Goal: Find specific page/section: Find specific page/section

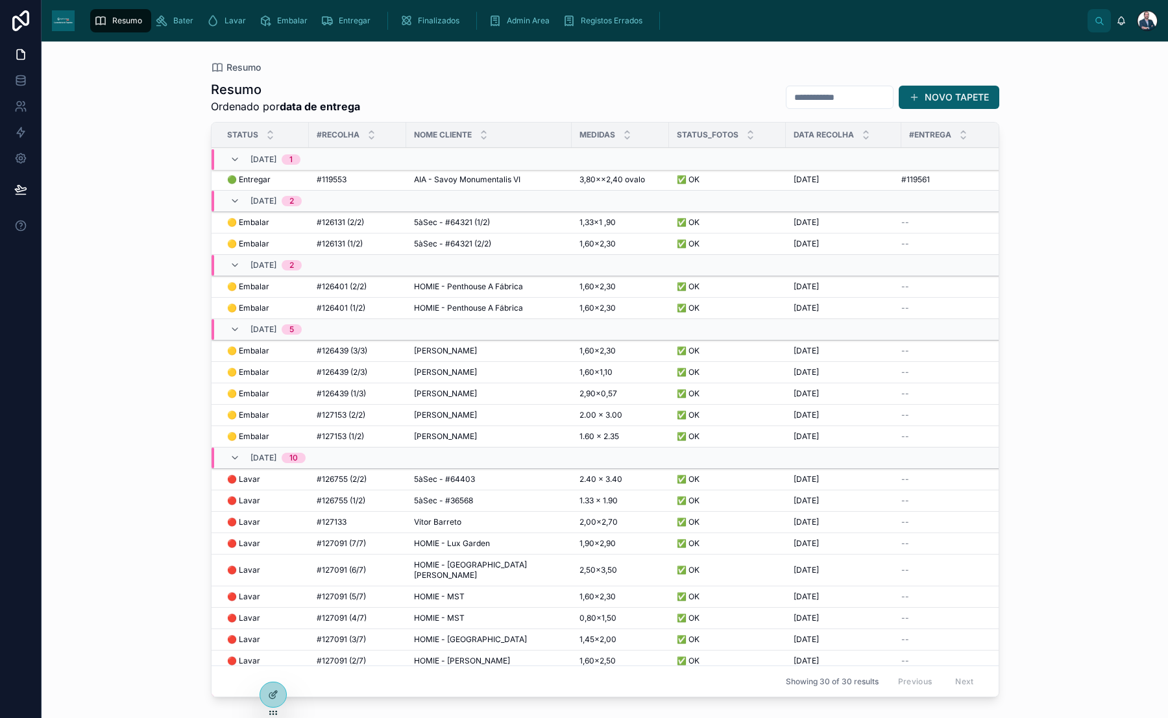
click at [203, 16] on link "Lavar" at bounding box center [228, 20] width 53 height 23
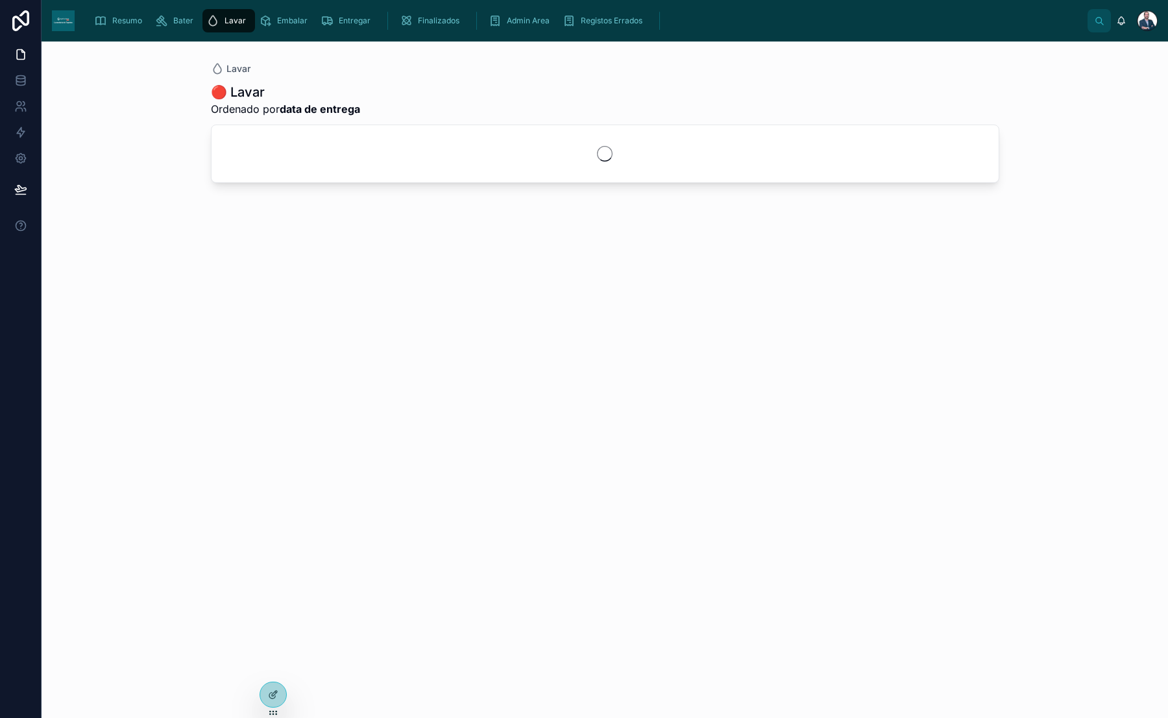
click at [112, 10] on div "Resumo" at bounding box center [120, 20] width 53 height 21
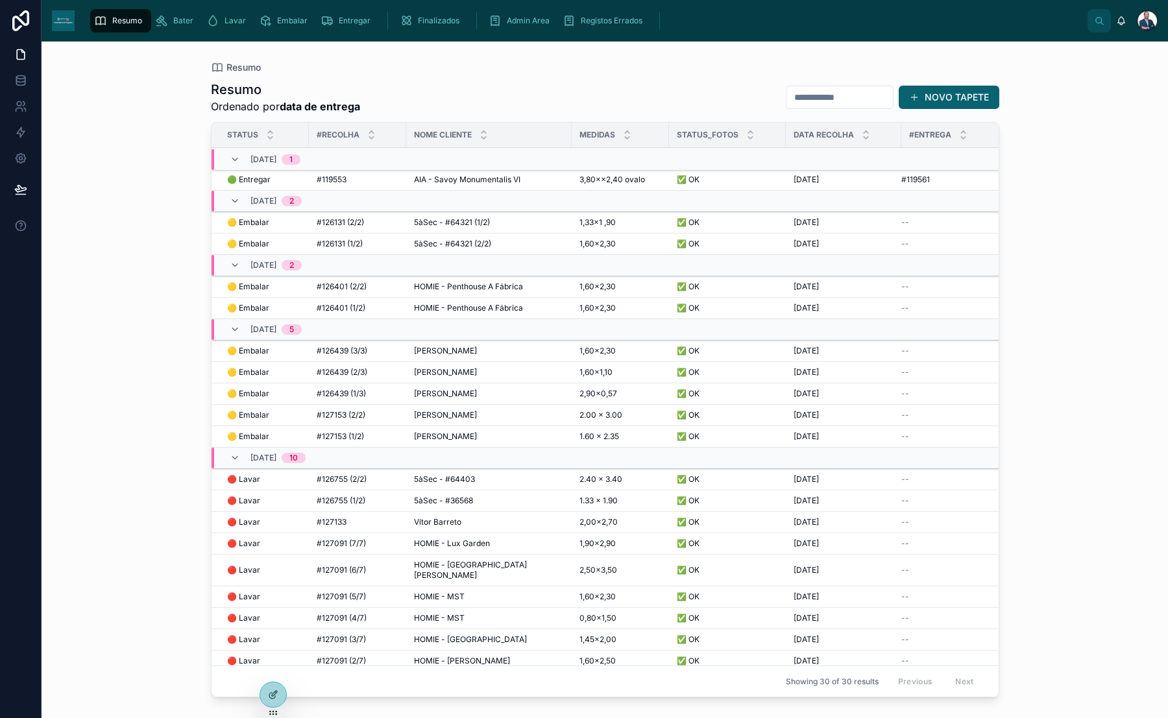
click at [485, 175] on span "AIA - Savoy Monumentalis VI" at bounding box center [467, 180] width 106 height 10
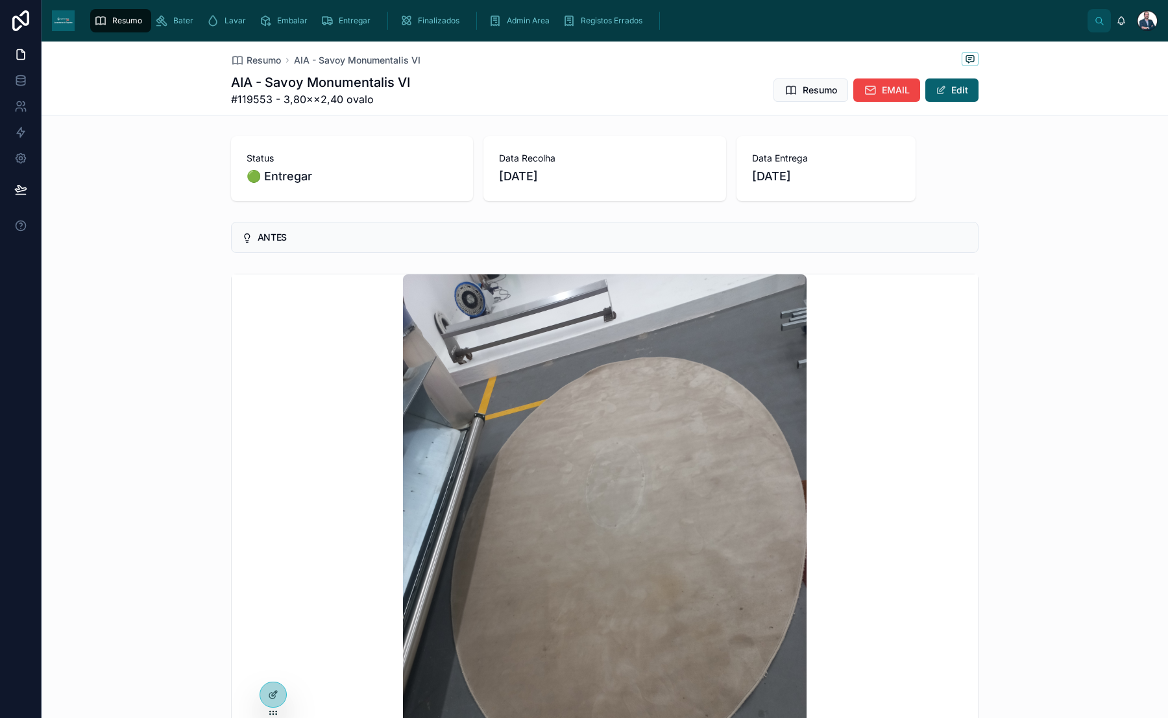
click at [257, 64] on span "Resumo" at bounding box center [264, 60] width 34 height 13
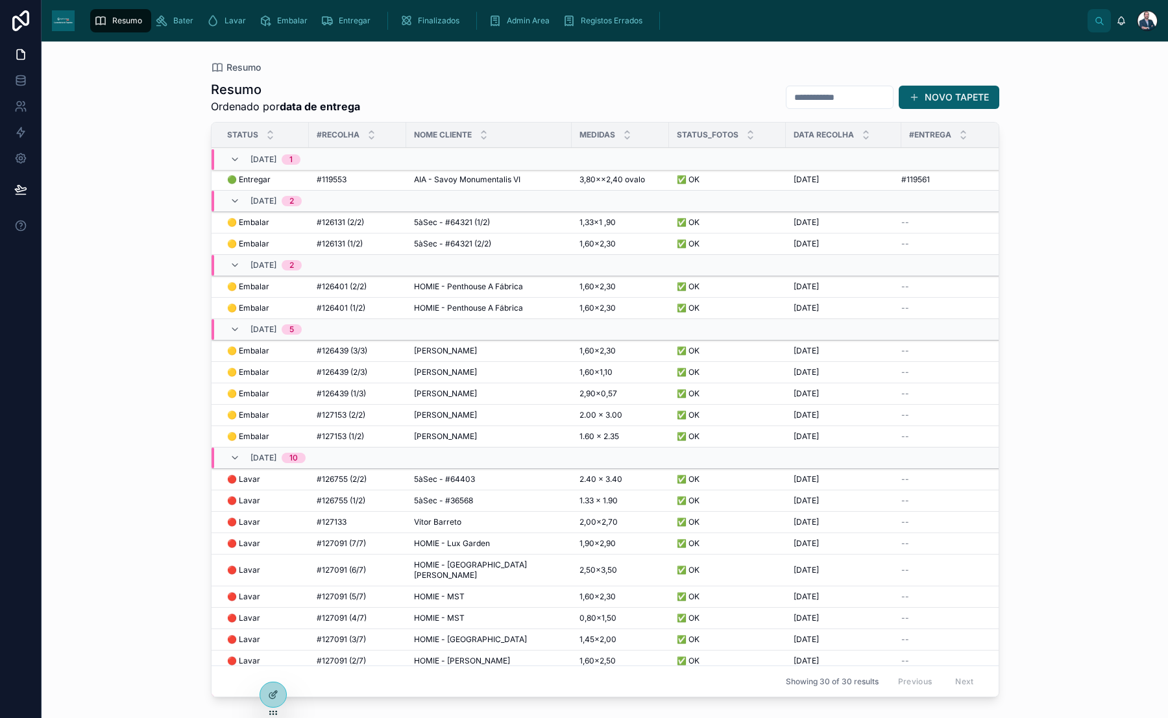
click at [444, 18] on span "Finalizados" at bounding box center [439, 21] width 42 height 10
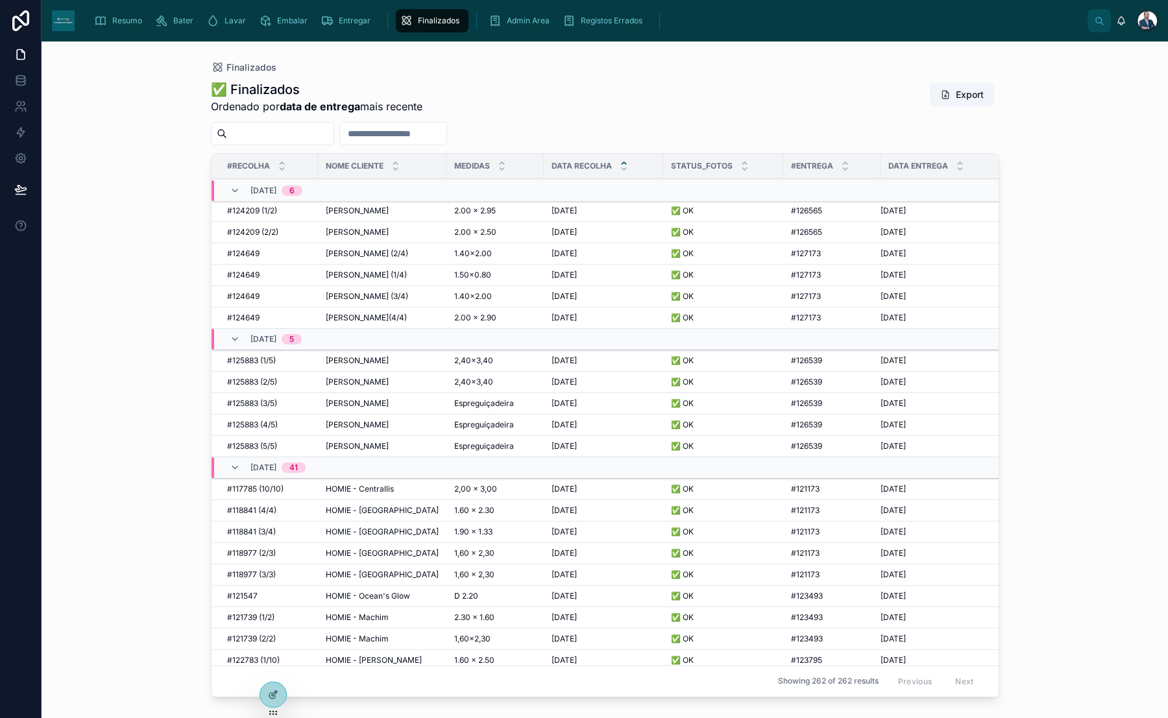
click at [412, 134] on input "text" at bounding box center [393, 134] width 106 height 18
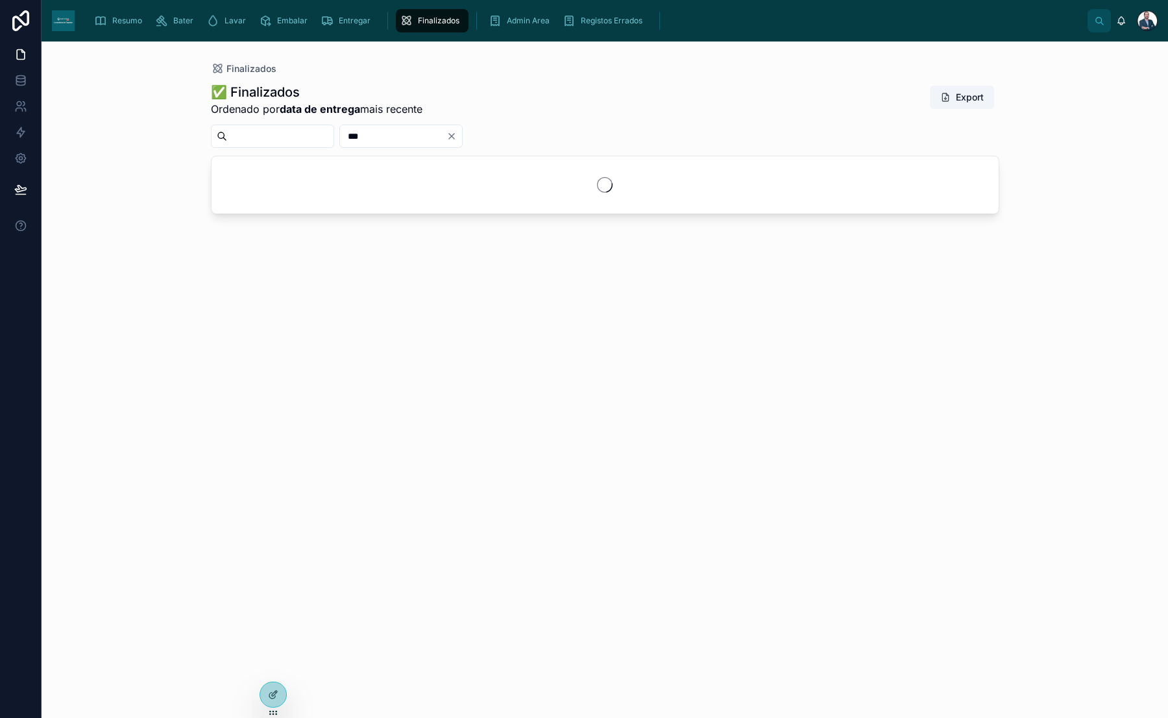
click at [450, 168] on div at bounding box center [604, 184] width 787 height 57
click at [431, 141] on input "***" at bounding box center [393, 136] width 106 height 18
type input "***"
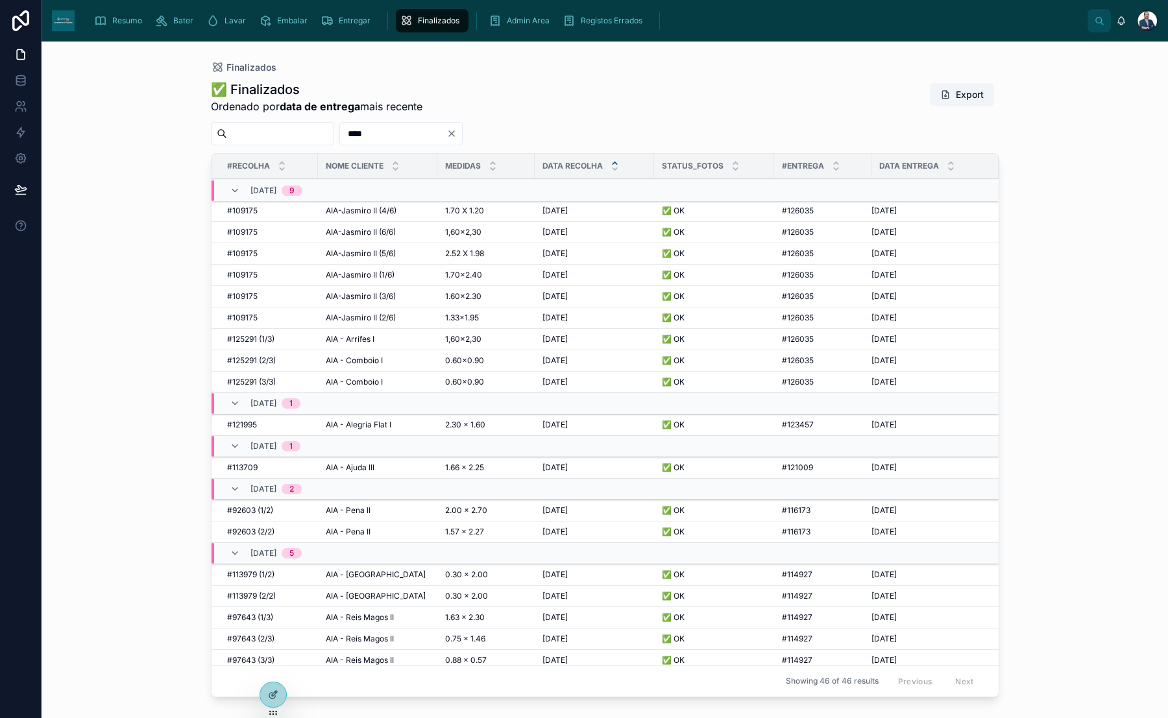
click at [350, 338] on span "AIA - Arrifes I" at bounding box center [350, 339] width 49 height 10
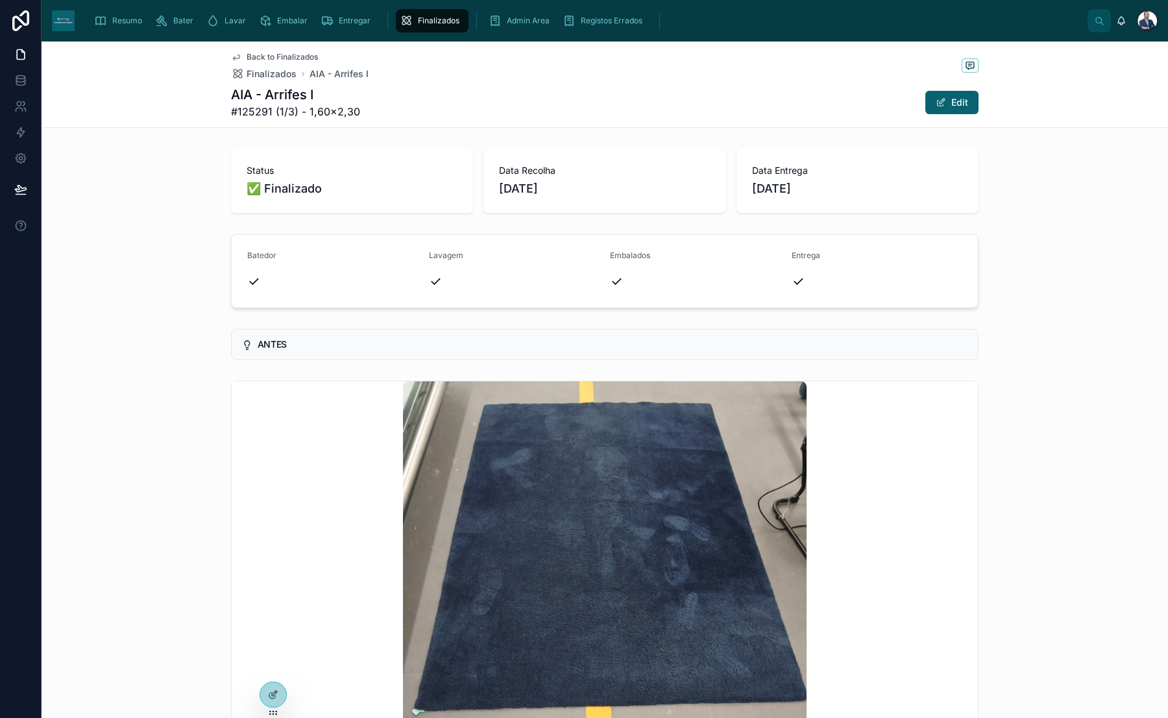
click at [271, 75] on span "Finalizados" at bounding box center [272, 73] width 50 height 13
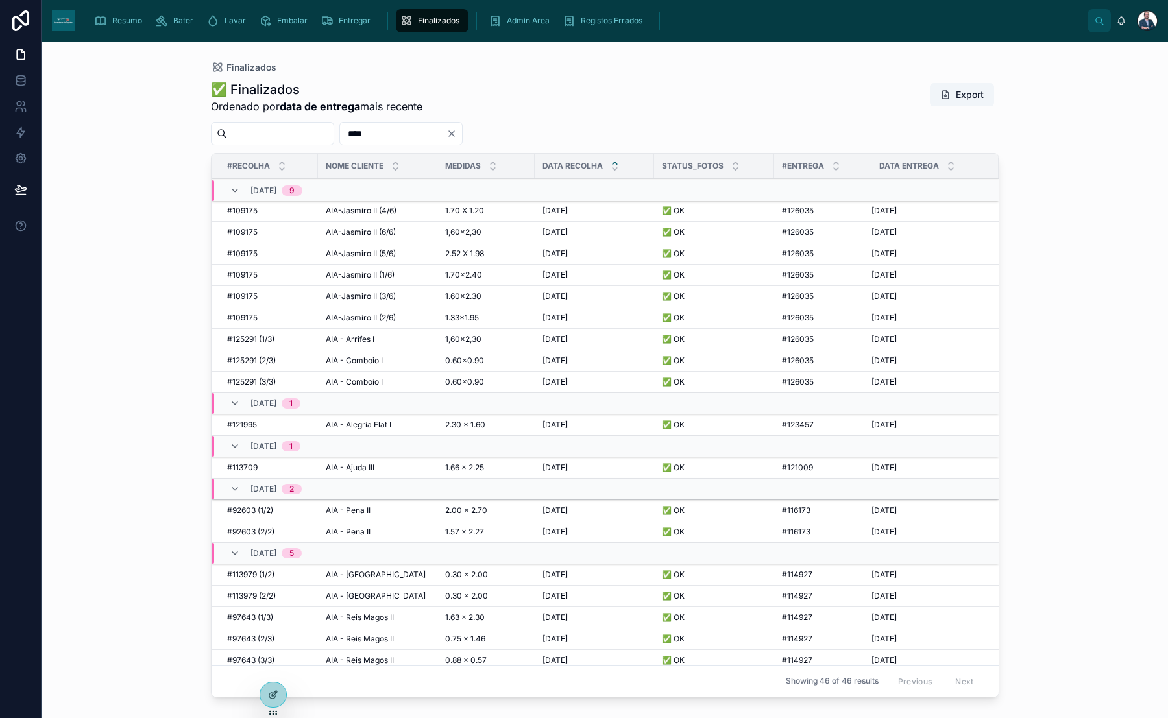
click at [428, 23] on span "Finalizados" at bounding box center [439, 21] width 42 height 10
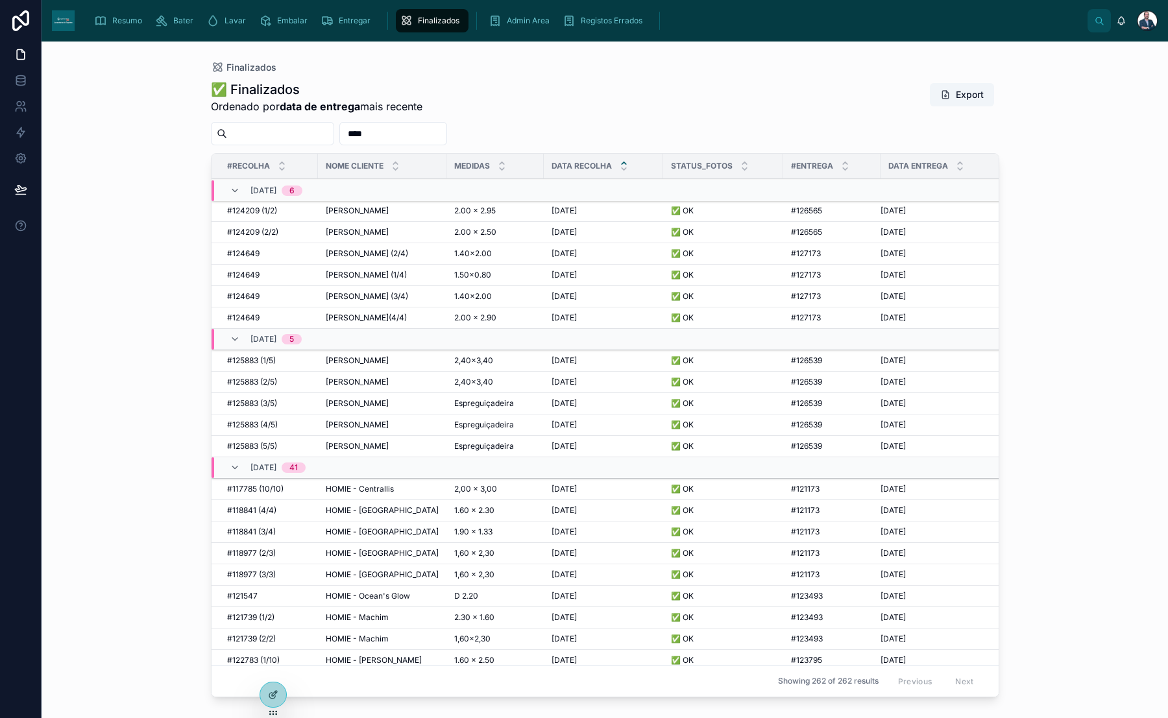
click at [121, 29] on div "Resumo" at bounding box center [120, 20] width 53 height 21
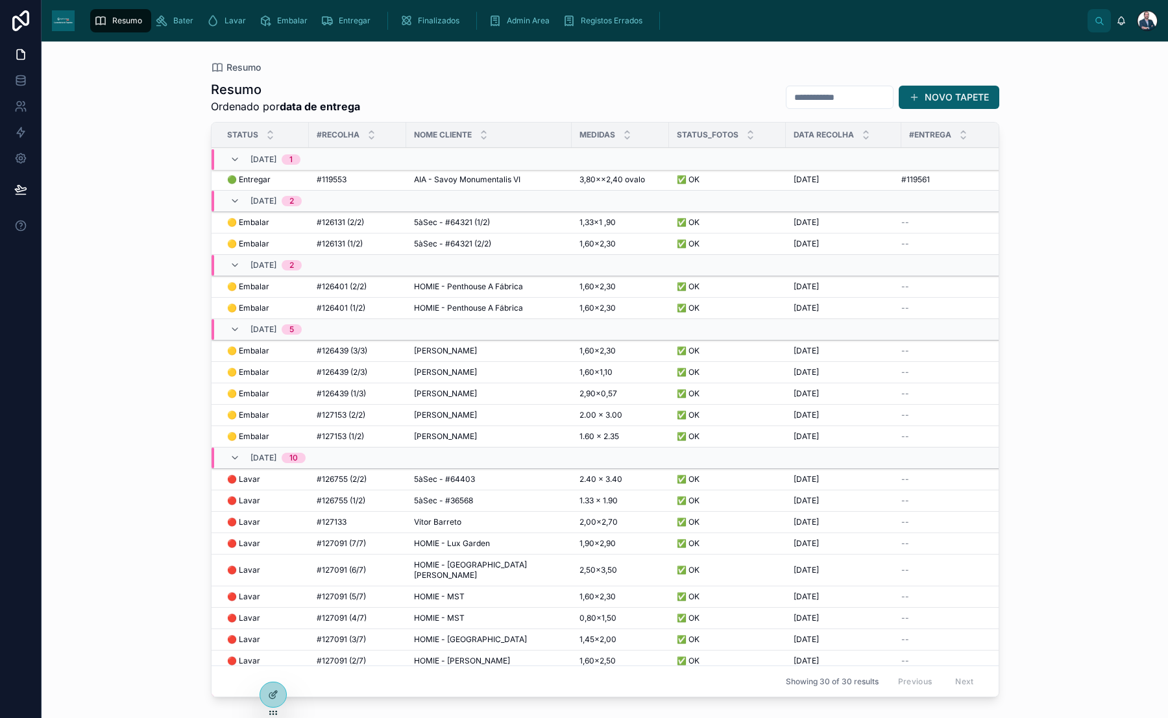
click at [224, 24] on span "Lavar" at bounding box center [234, 21] width 21 height 10
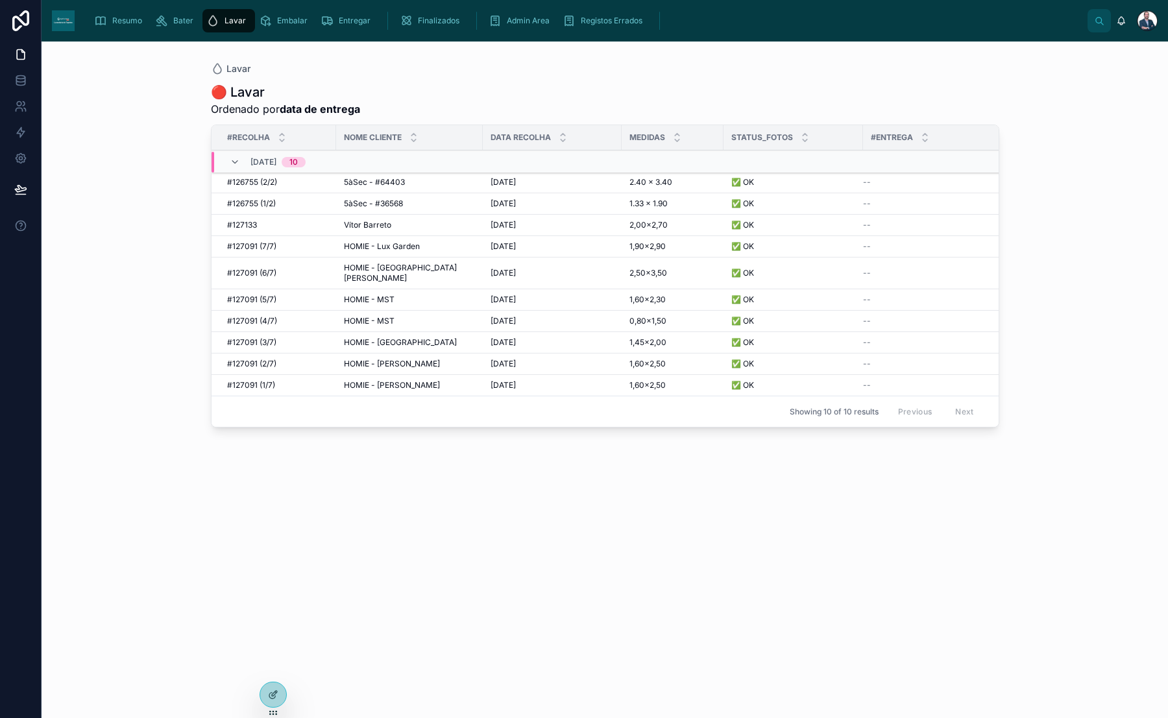
click at [122, 22] on span "Resumo" at bounding box center [127, 21] width 30 height 10
